Goal: Transaction & Acquisition: Purchase product/service

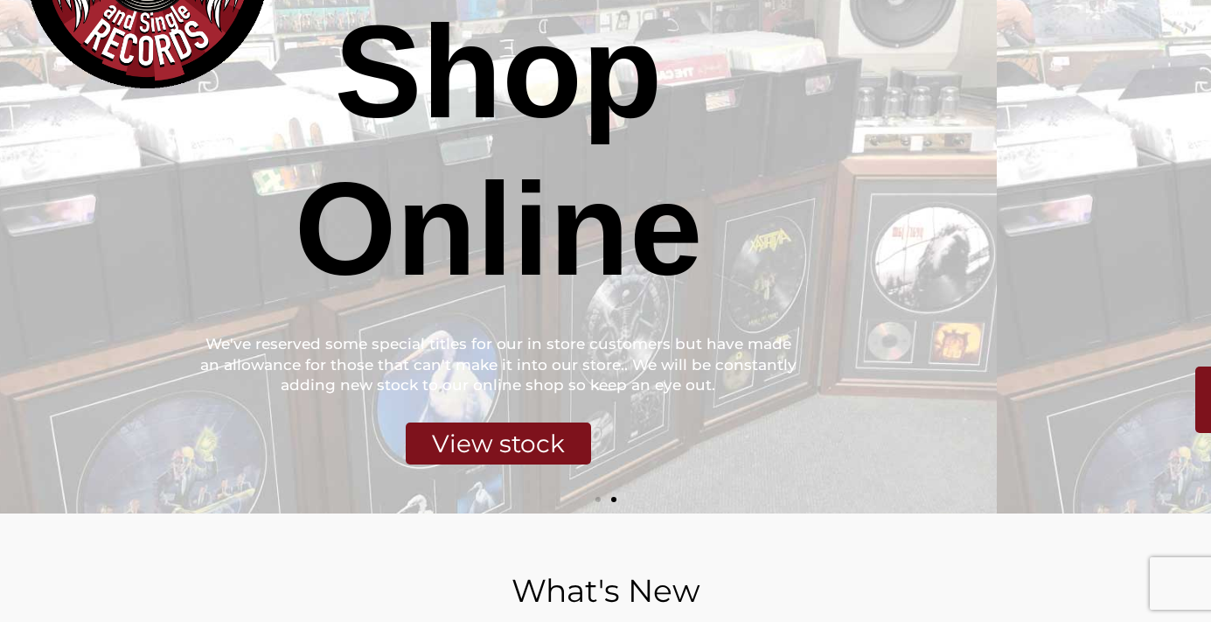
scroll to position [178, 0]
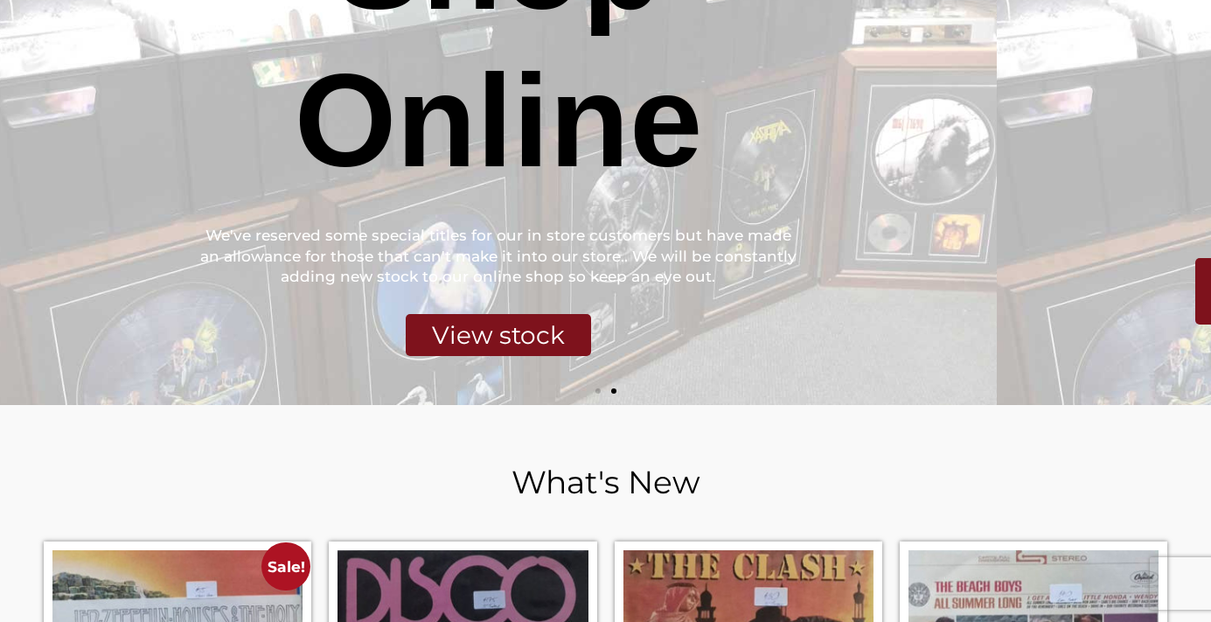
scroll to position [295, 0]
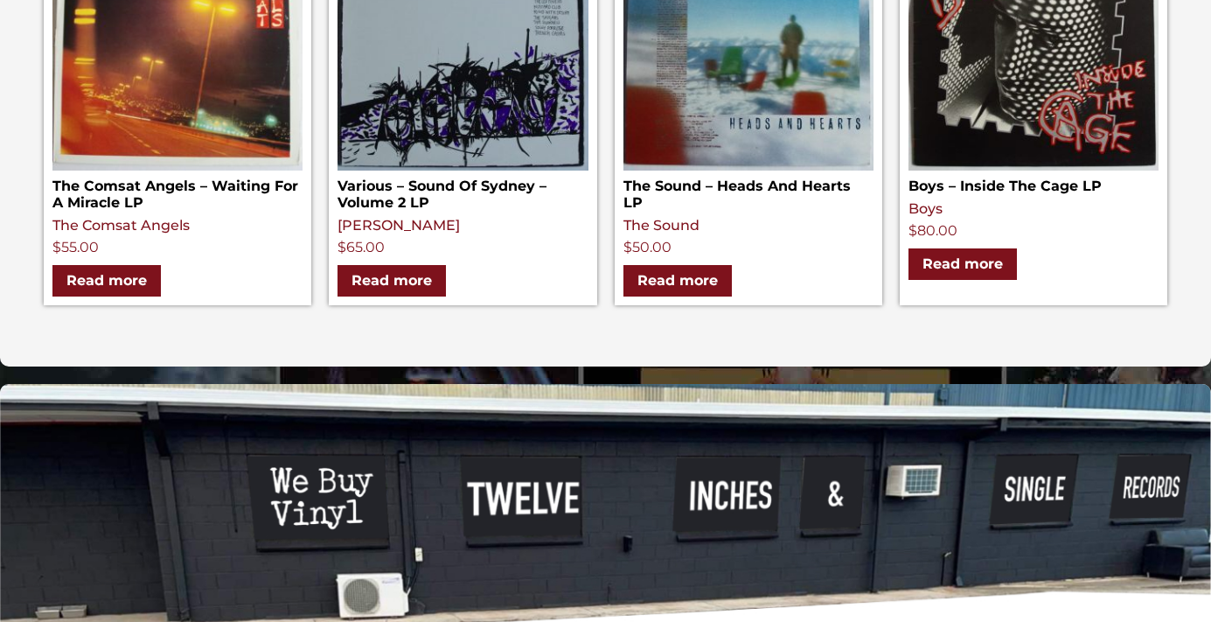
scroll to position [1192, 0]
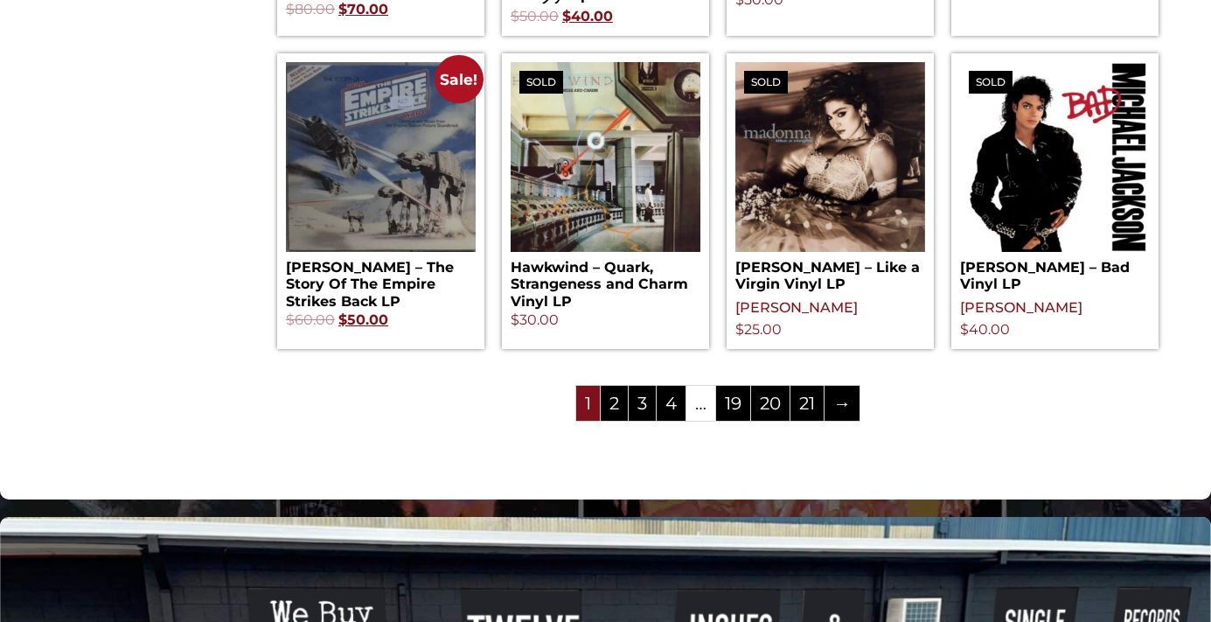
scroll to position [2000, 0]
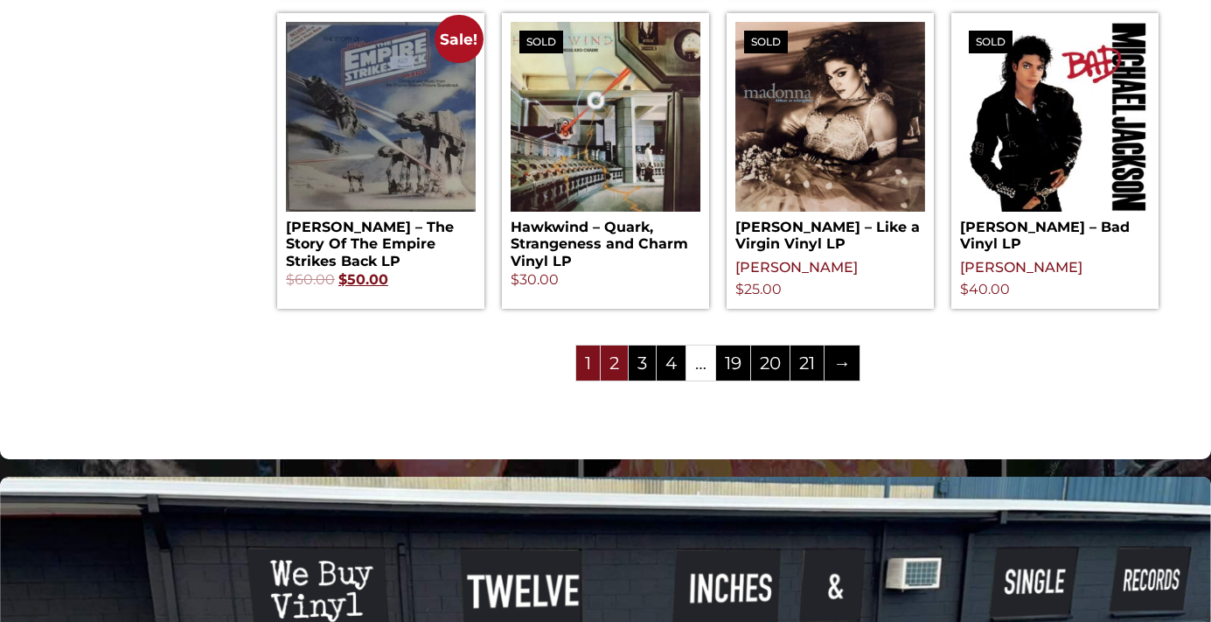
click at [628, 380] on link "2" at bounding box center [614, 362] width 27 height 35
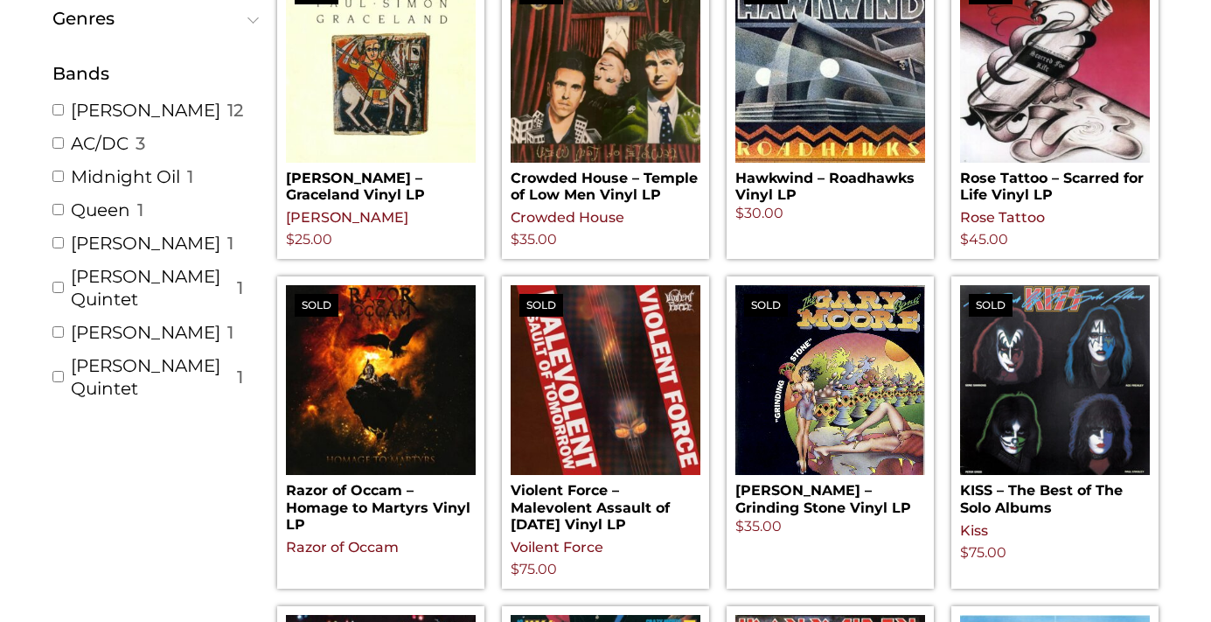
scroll to position [401, 0]
